Goal: Information Seeking & Learning: Learn about a topic

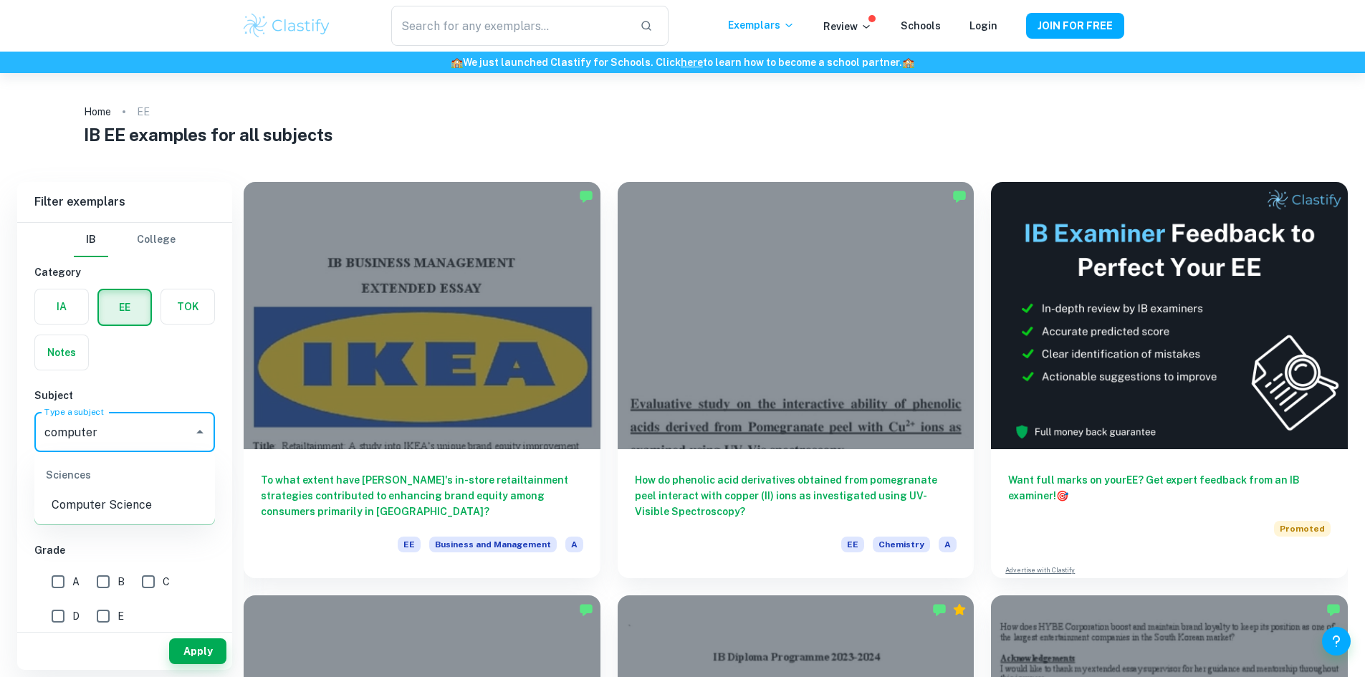
click at [112, 506] on li "Computer Science" at bounding box center [124, 505] width 181 height 26
type input "Computer Science"
click at [188, 647] on button "Apply" at bounding box center [197, 651] width 57 height 26
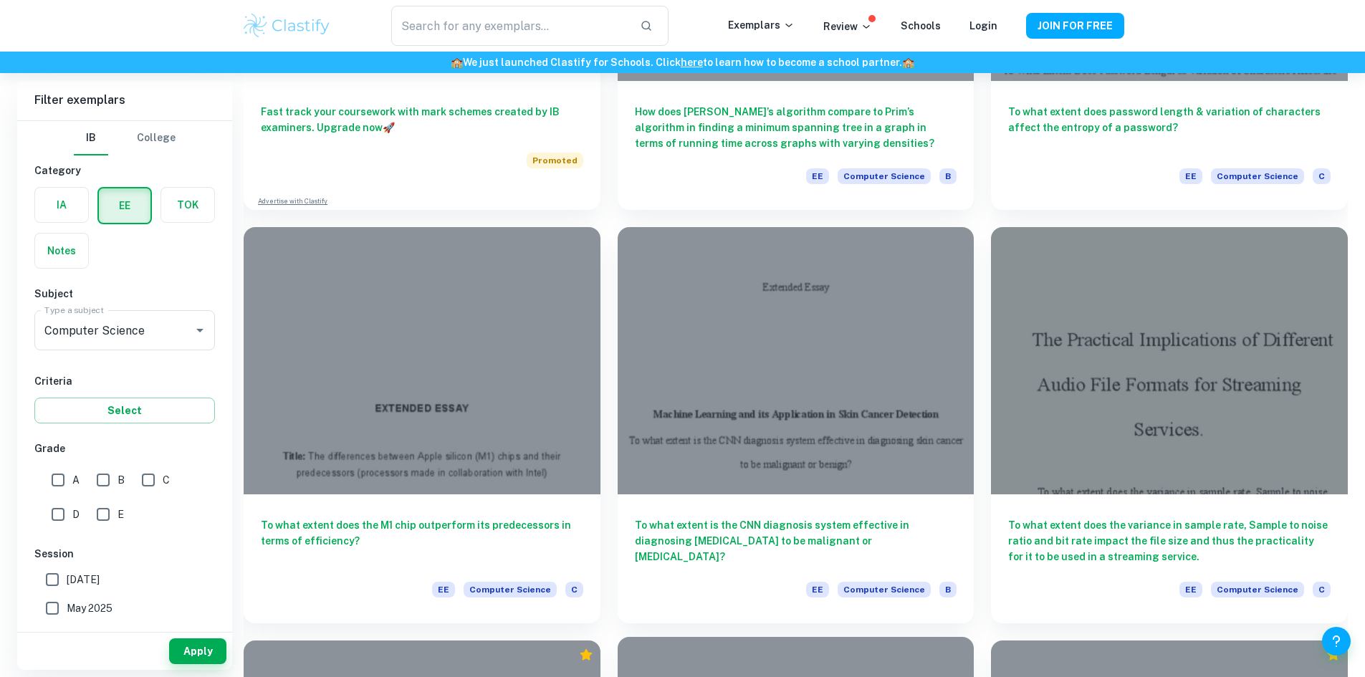
scroll to position [1194, 0]
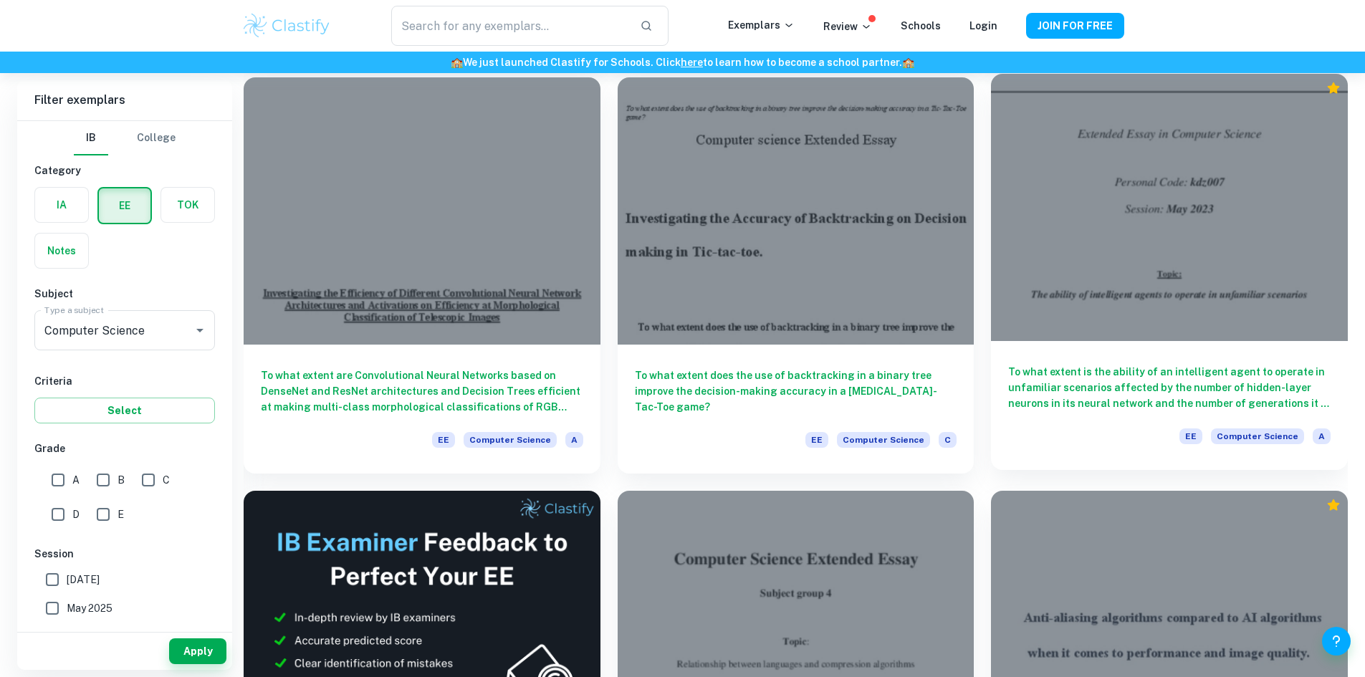
scroll to position [2171, 0]
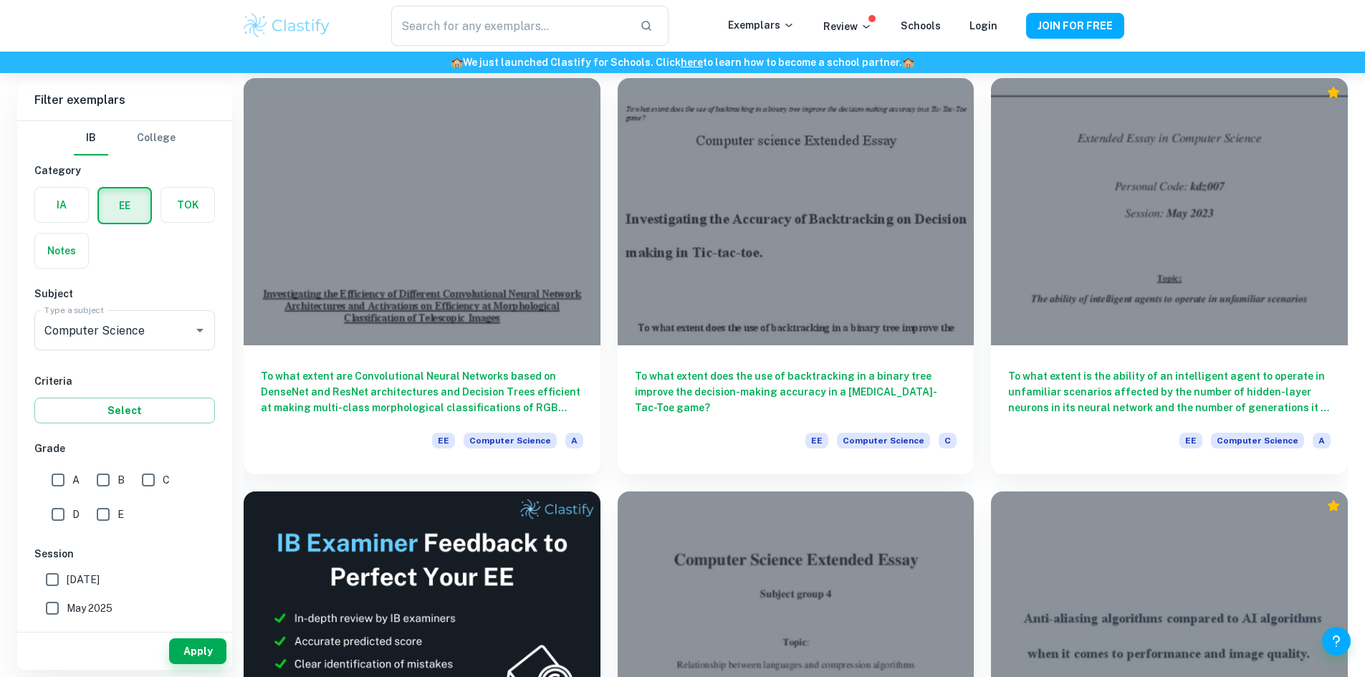
drag, startPoint x: 842, startPoint y: 302, endPoint x: 819, endPoint y: 279, distance: 33.4
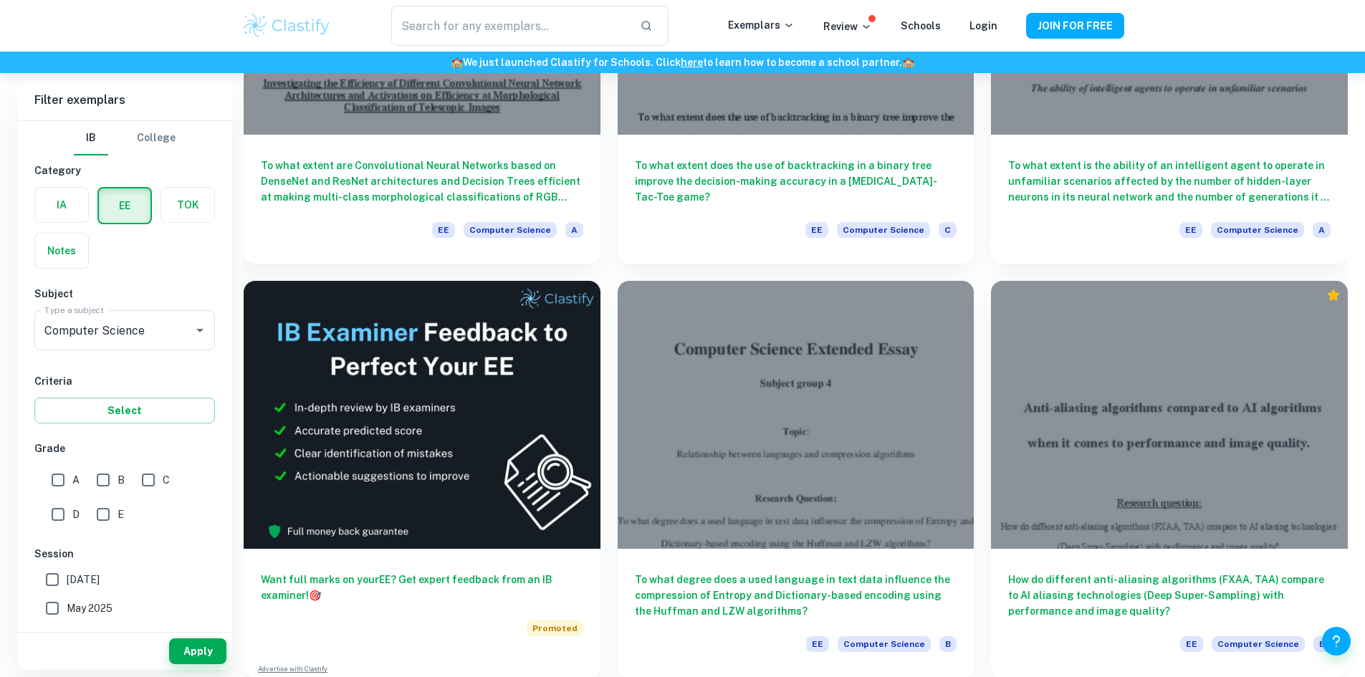
scroll to position [2363, 0]
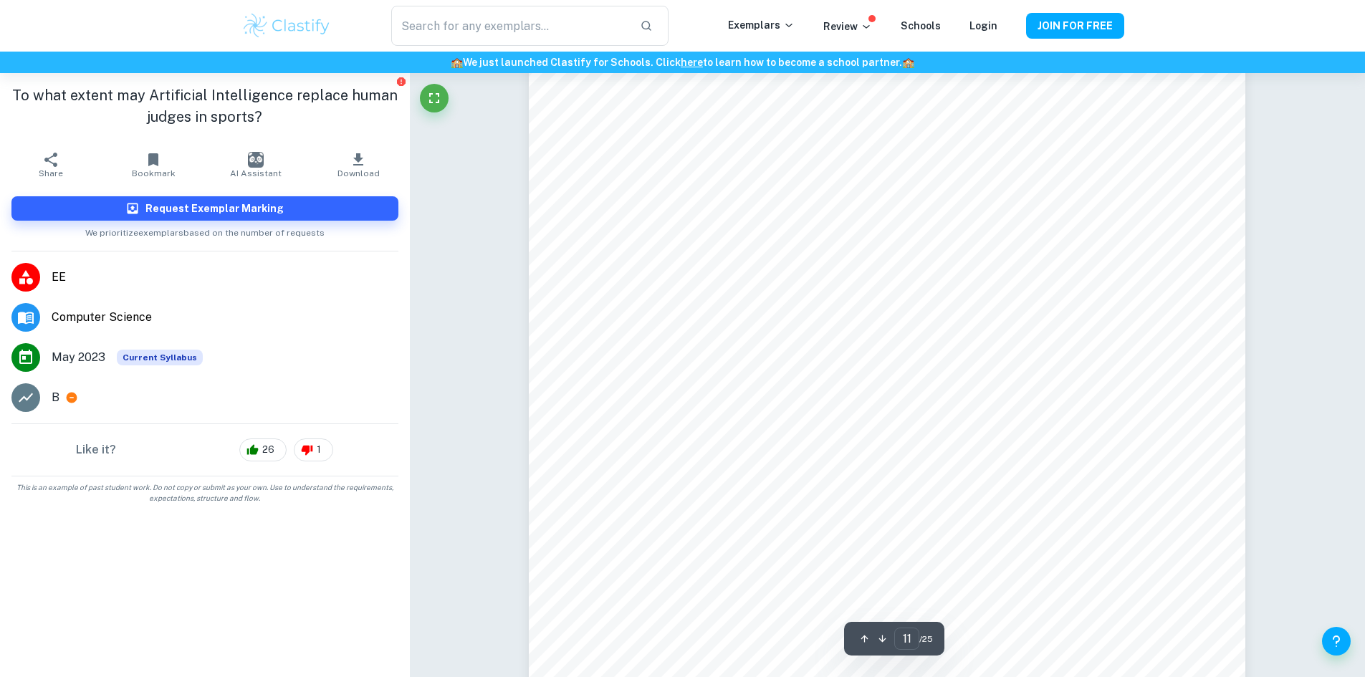
scroll to position [9829, 0]
type input "20"
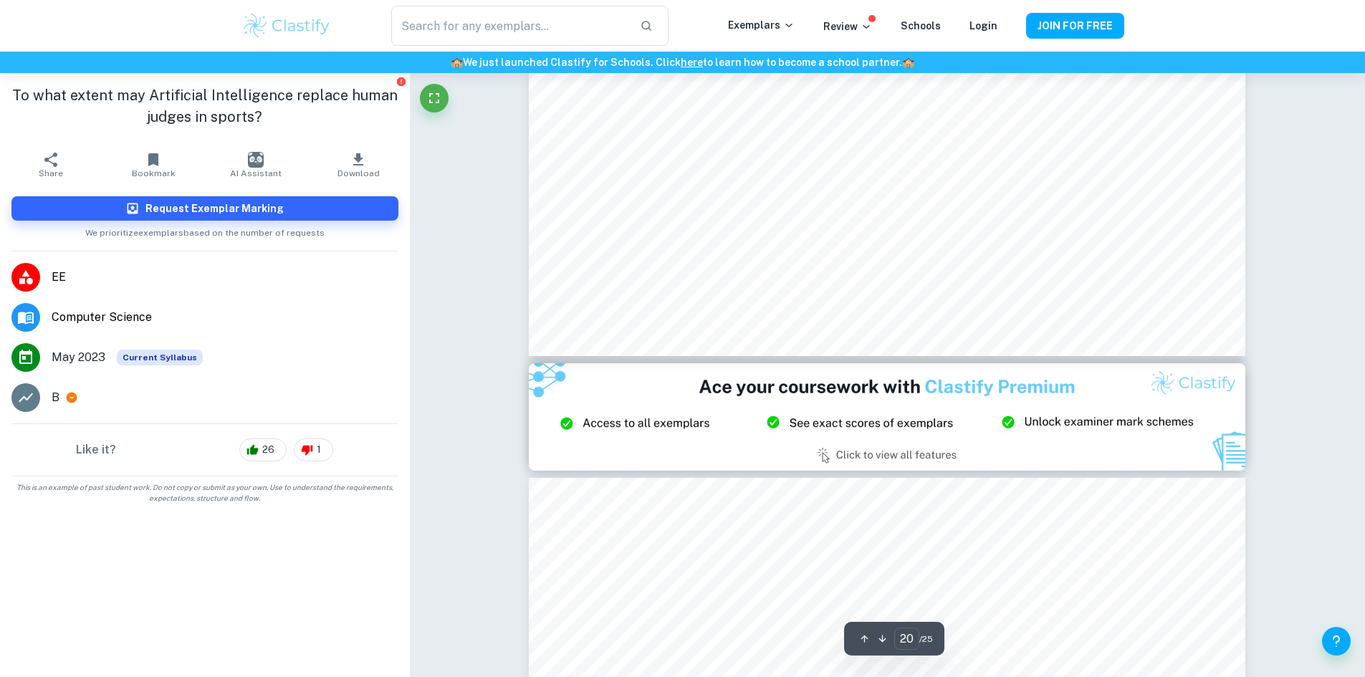
scroll to position [18958, 0]
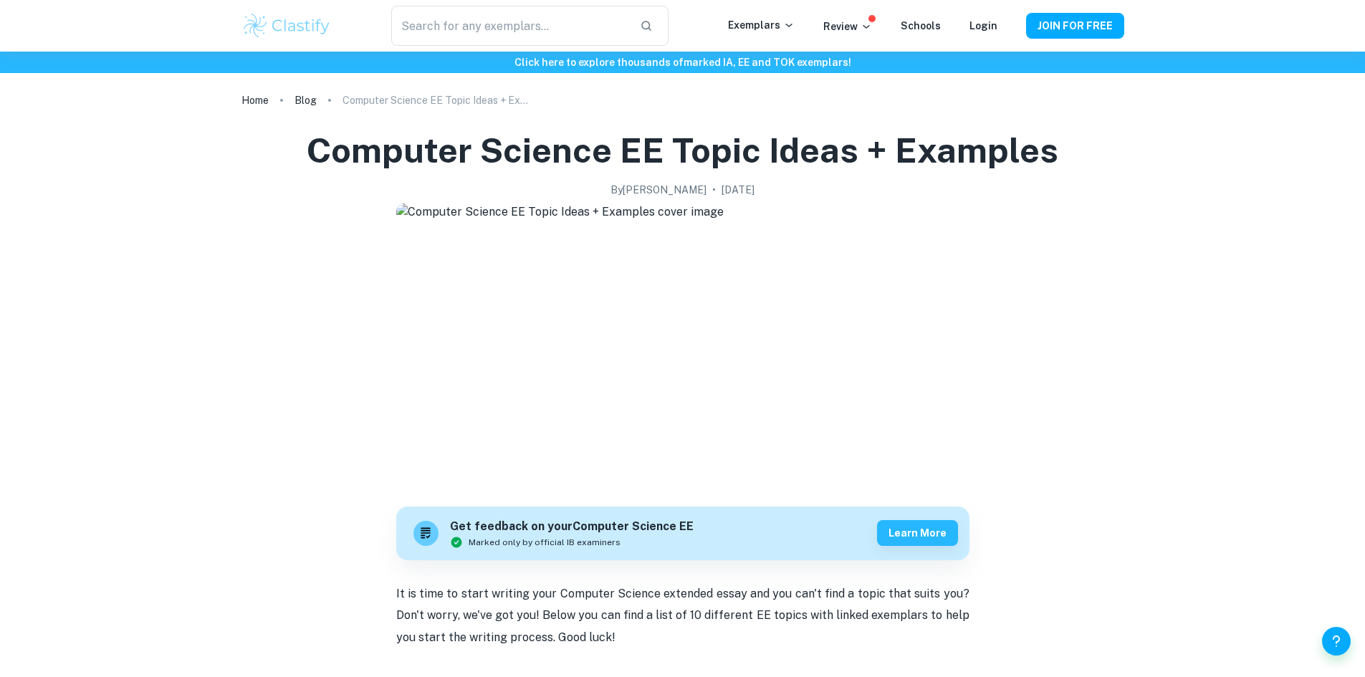
checkbox input "true"
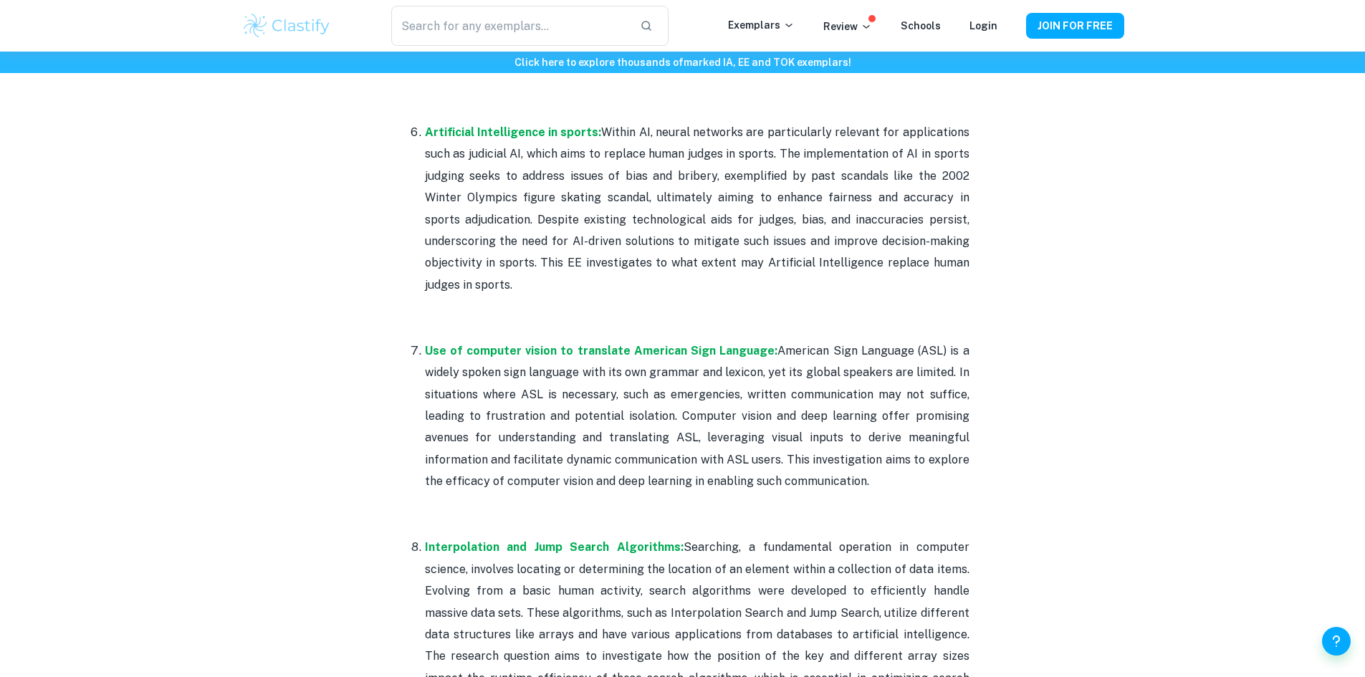
scroll to position [1972, 0]
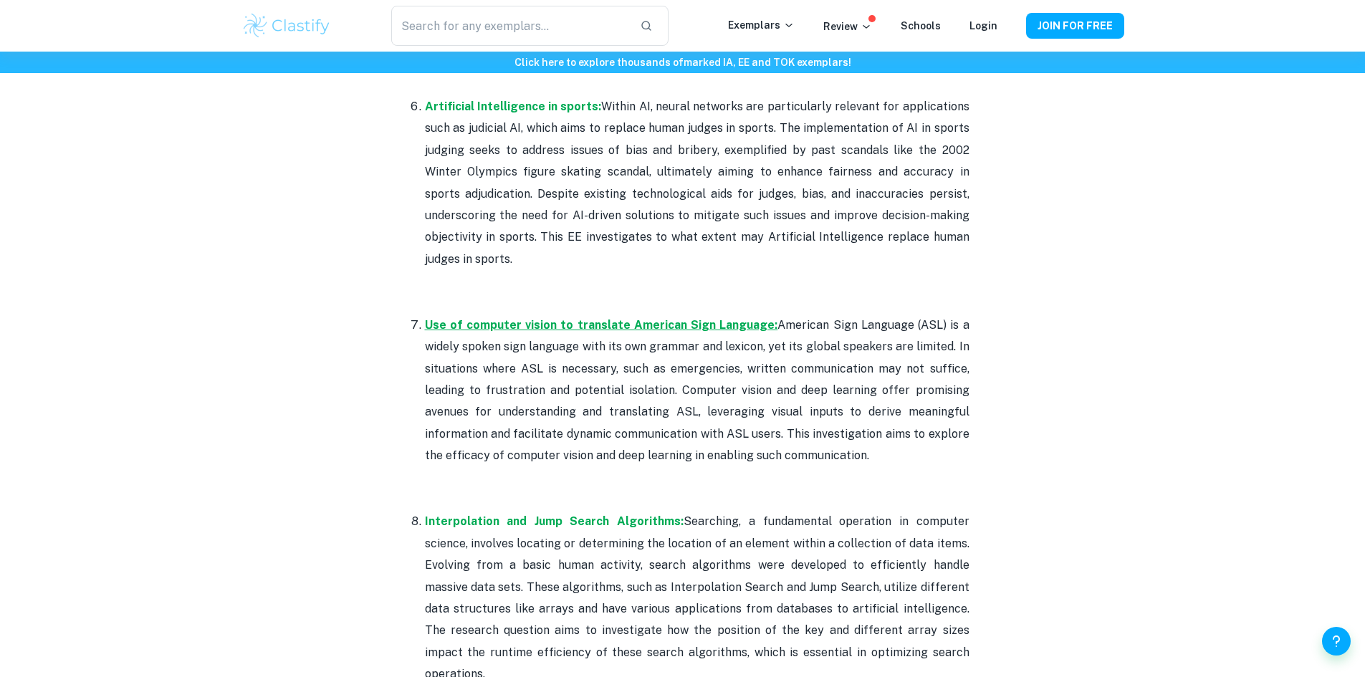
click at [564, 318] on strong "Use of computer vision to translate American Sign Language:" at bounding box center [601, 325] width 353 height 14
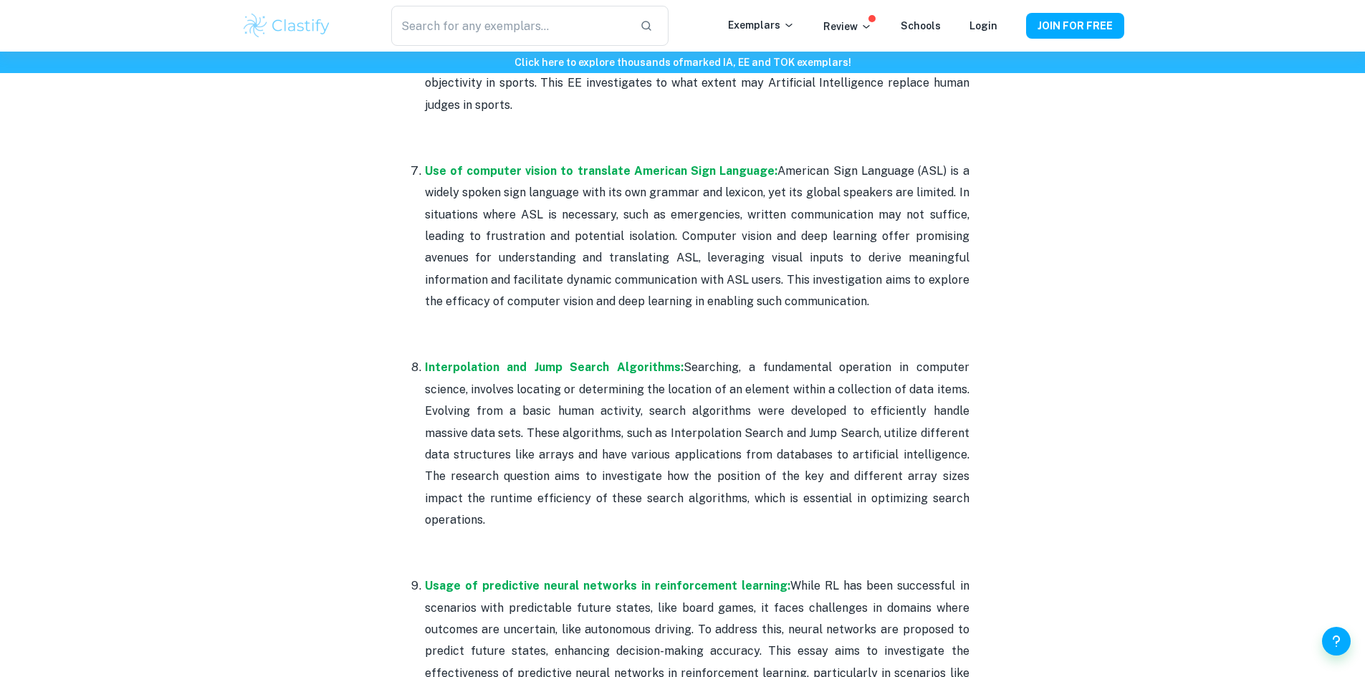
scroll to position [2126, 0]
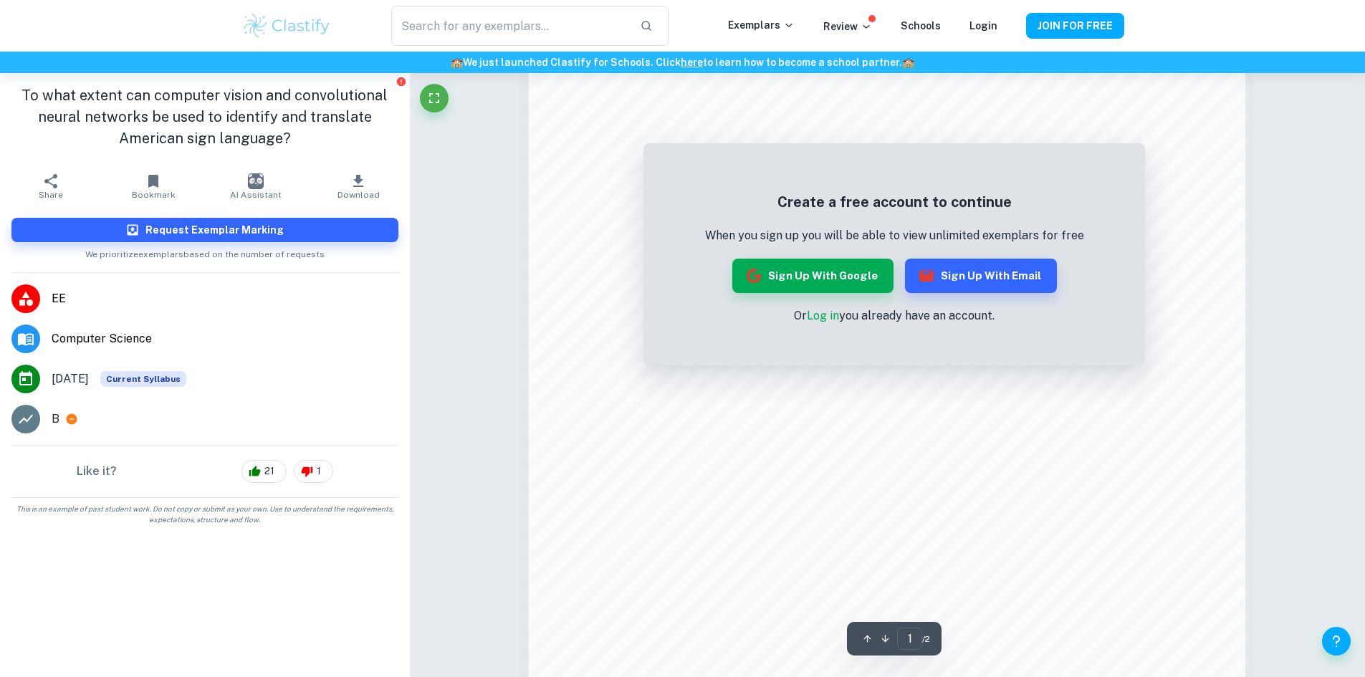
scroll to position [1370, 0]
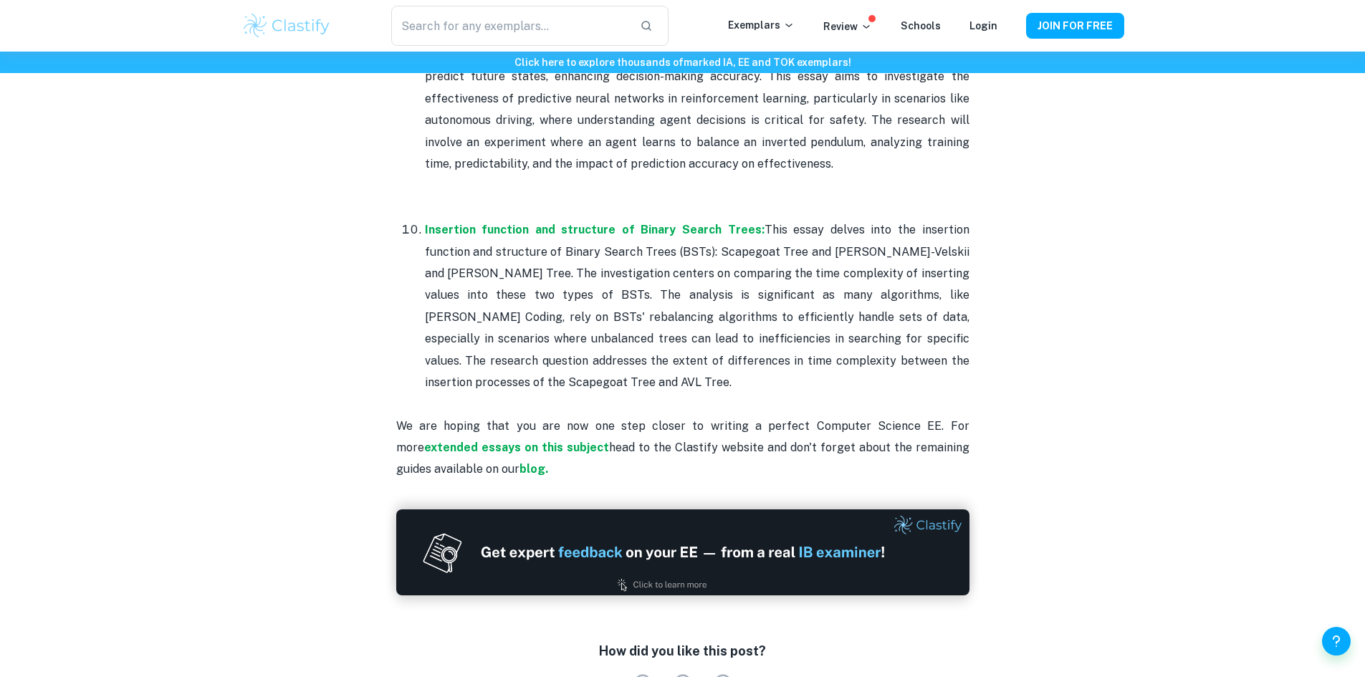
scroll to position [2702, 0]
